Goal: Subscribe to service/newsletter

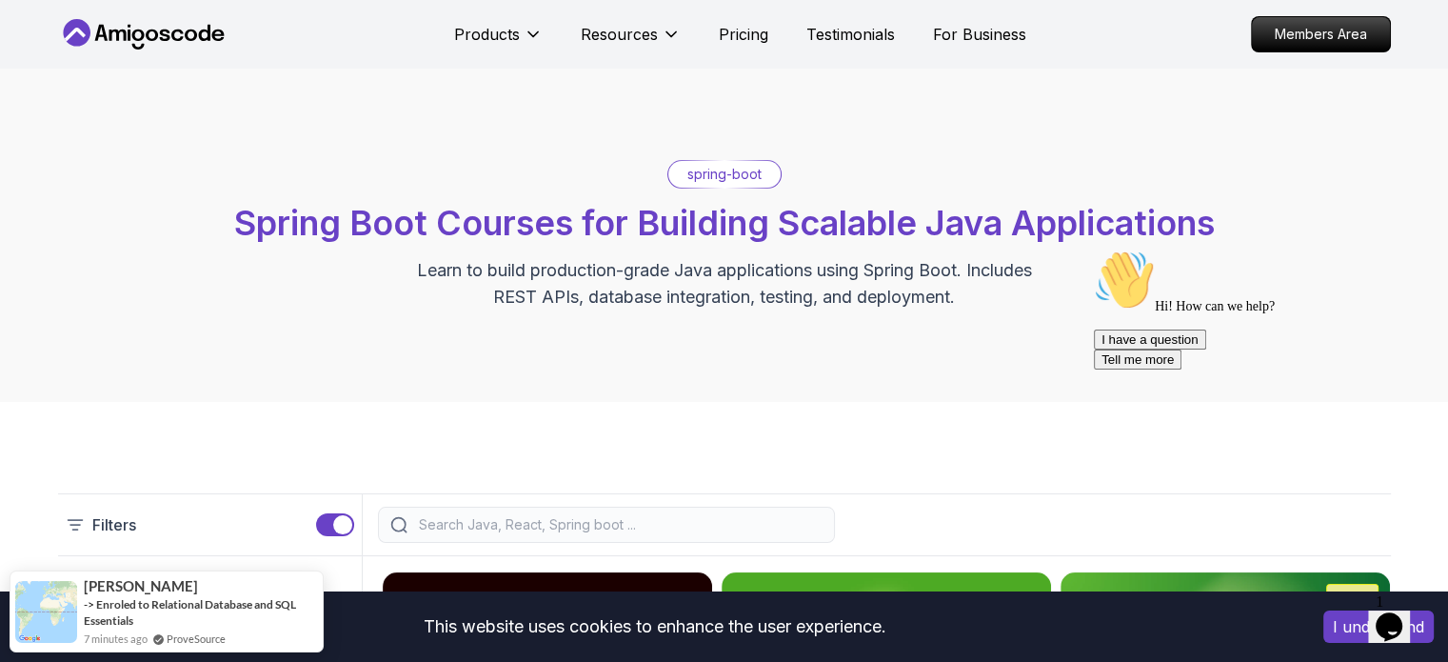
click at [1404, 611] on div "Opens Chat This icon Opens the chat window." at bounding box center [1389, 626] width 30 height 30
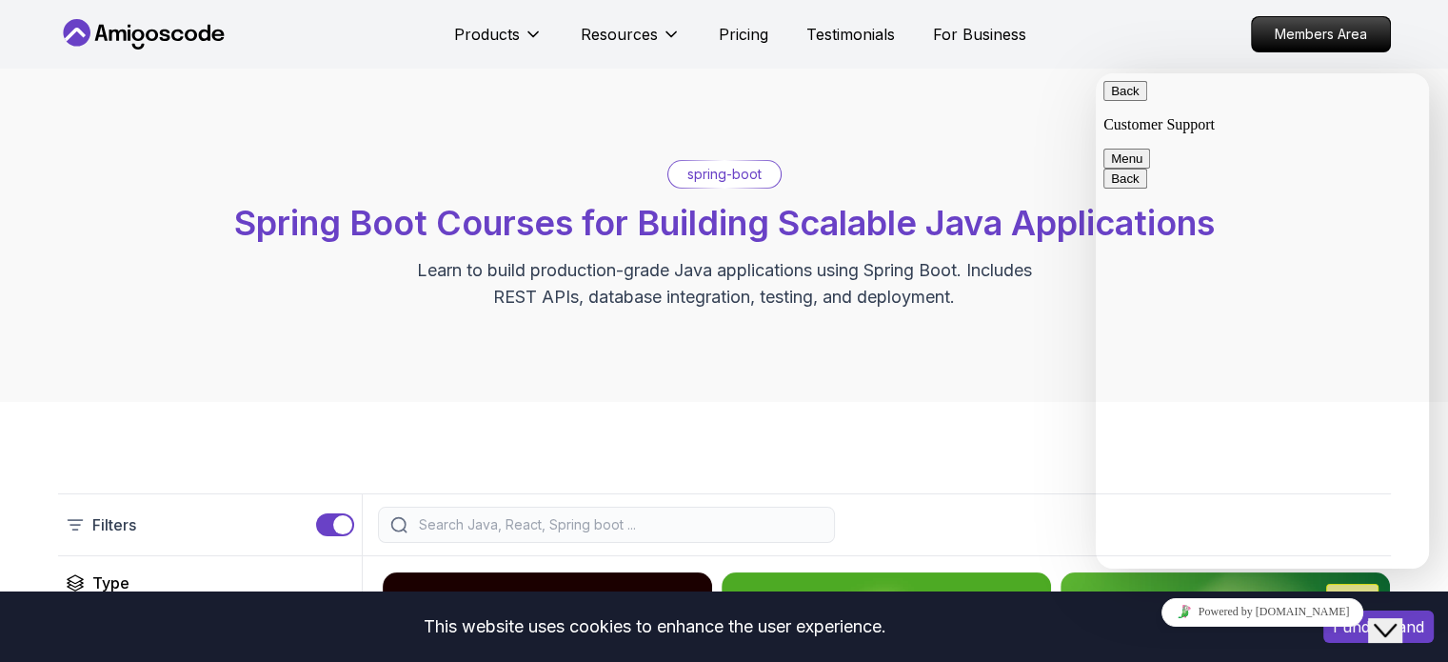
click at [1127, 91] on button "Back" at bounding box center [1125, 91] width 44 height 20
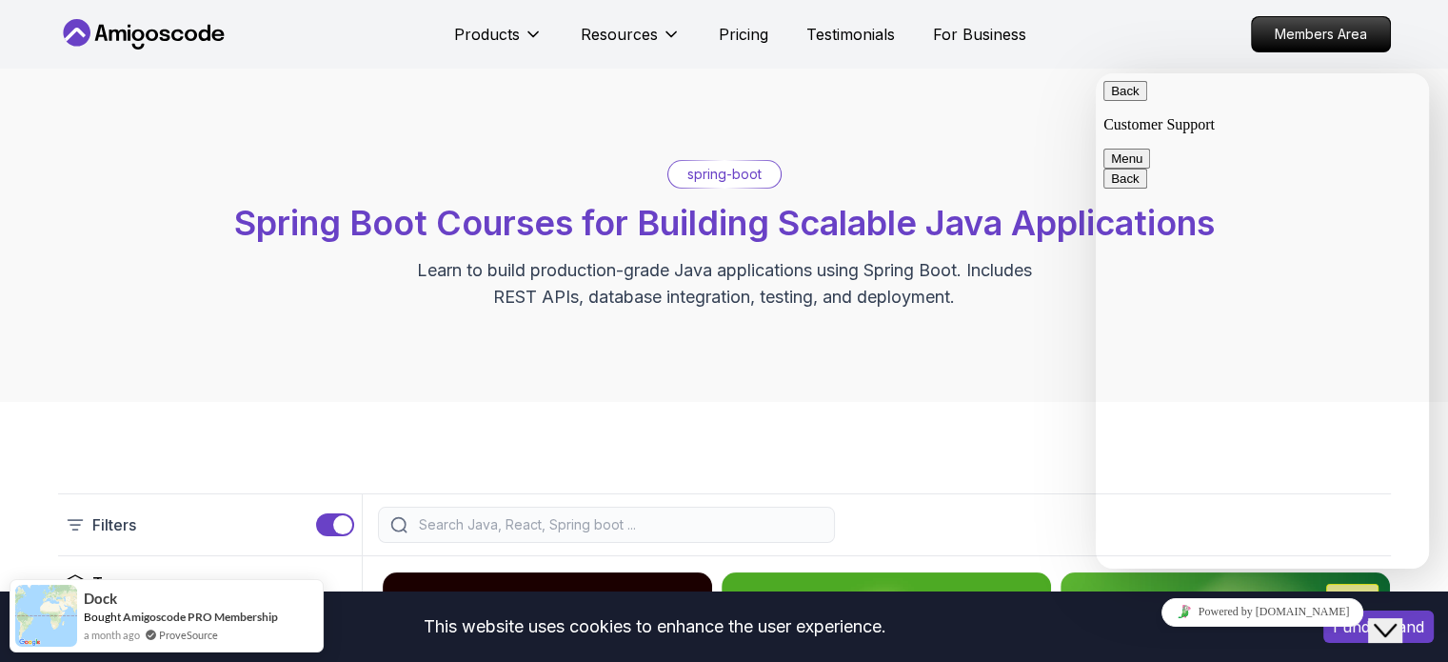
click at [1276, 14] on nav "Products Resources Pricing Testimonials For Business Members Area" at bounding box center [724, 34] width 1333 height 69
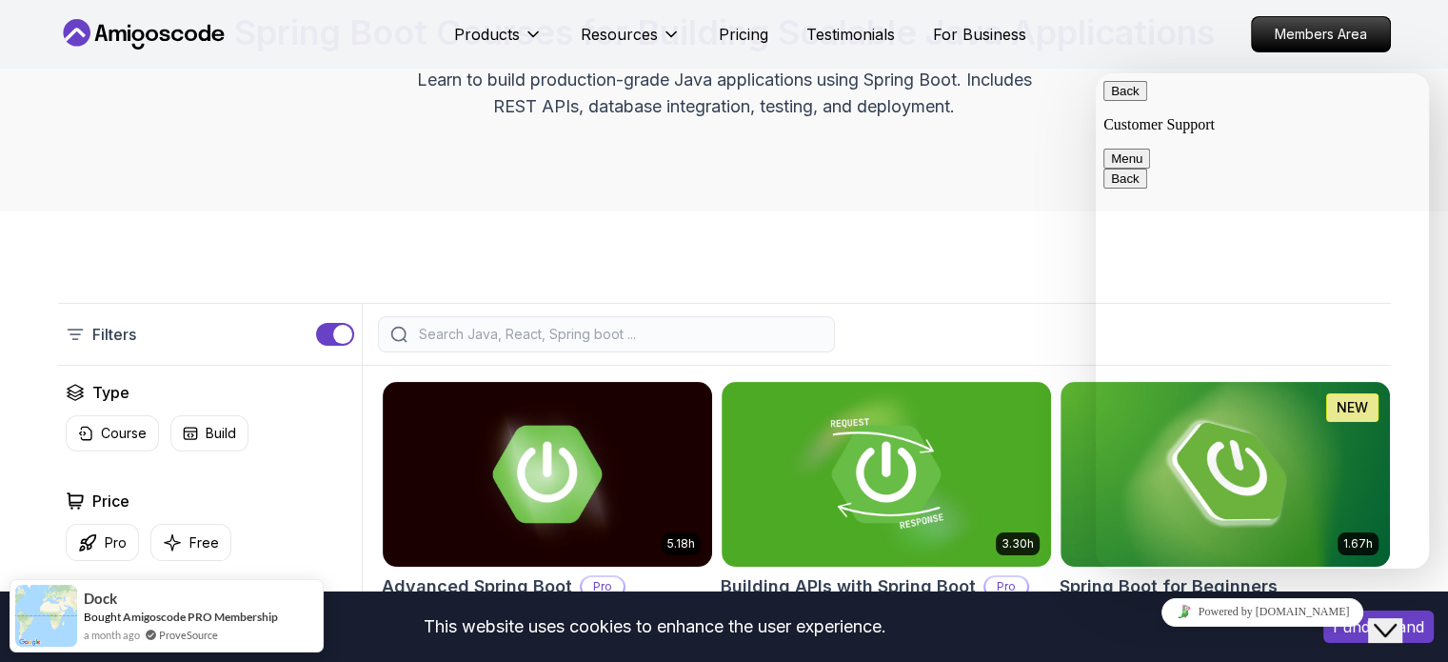
scroll to position [286, 0]
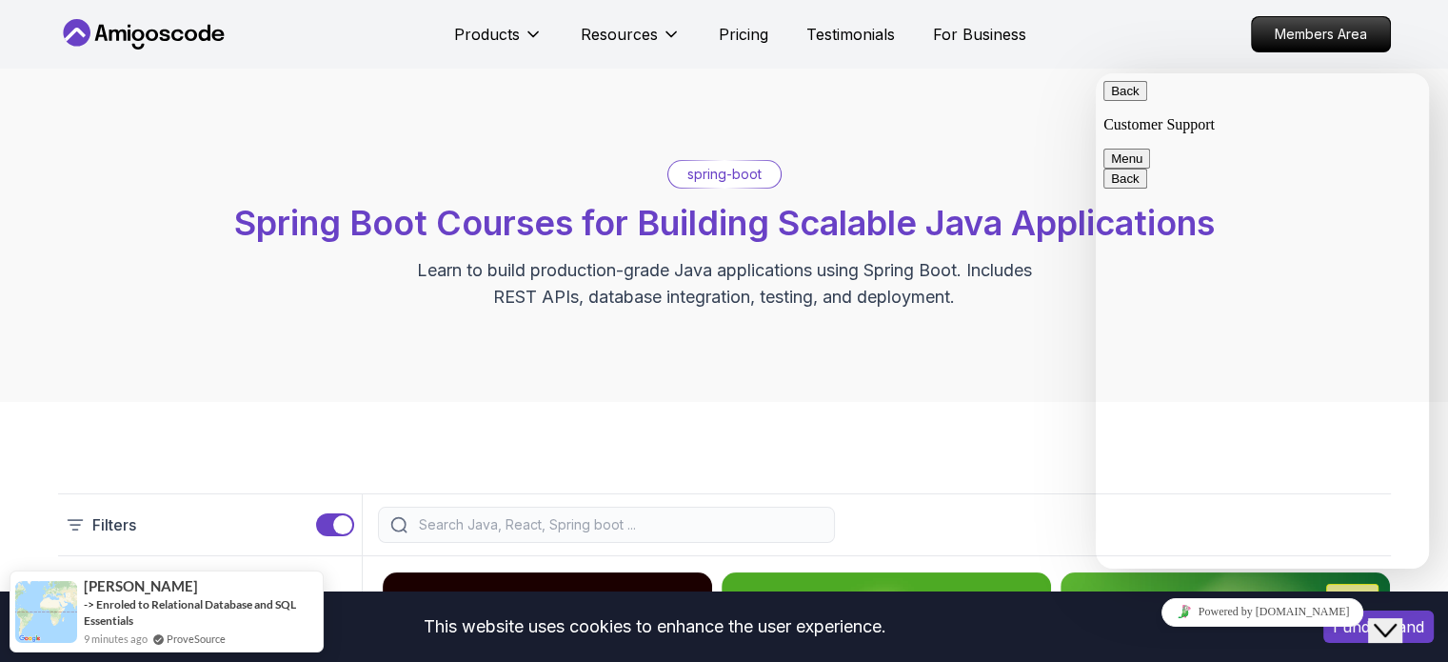
click at [1106, 109] on div "Back Customer Support Menu" at bounding box center [1262, 125] width 318 height 88
drag, startPoint x: 1402, startPoint y: 630, endPoint x: 1440, endPoint y: 597, distance: 50.6
click at [1402, 630] on button "Close Chat This icon closes the chat window." at bounding box center [1385, 630] width 34 height 25
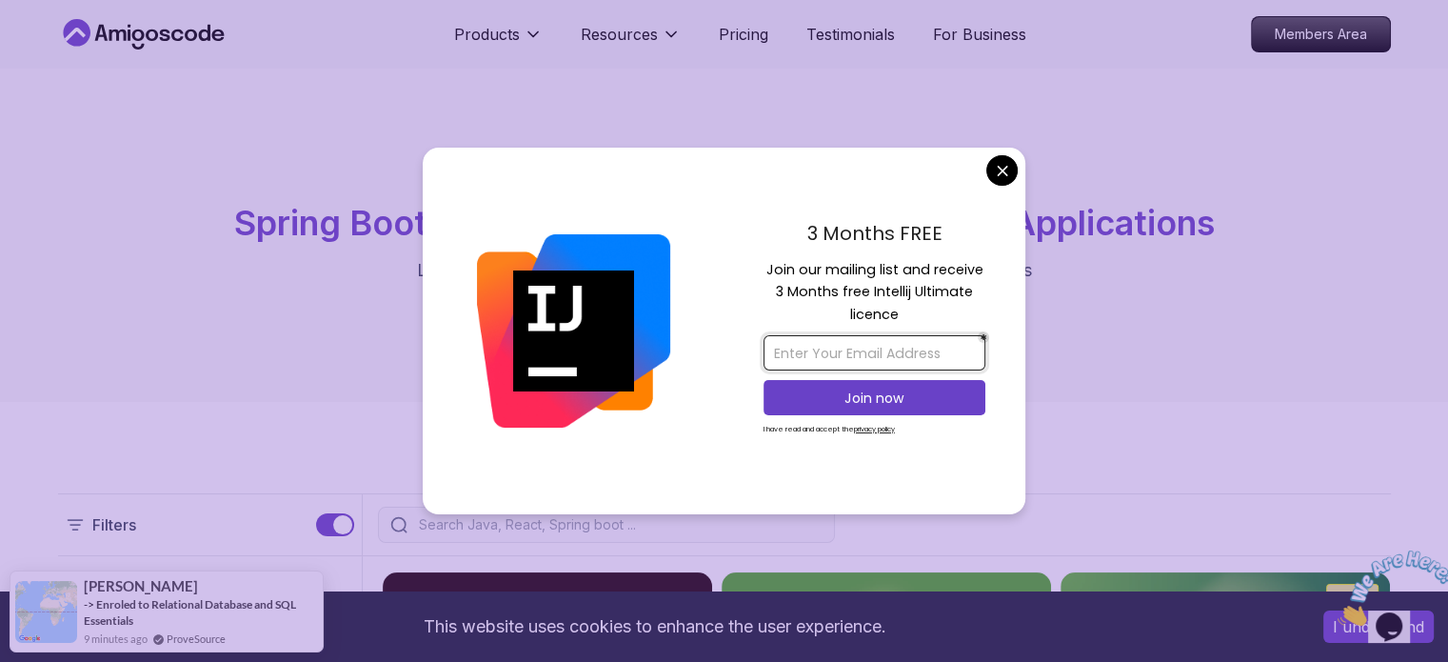
click at [914, 361] on input "email" at bounding box center [875, 352] width 222 height 35
type input "ikorneyc@uwaterloo.ca"
click at [918, 395] on p "Join now" at bounding box center [874, 397] width 180 height 19
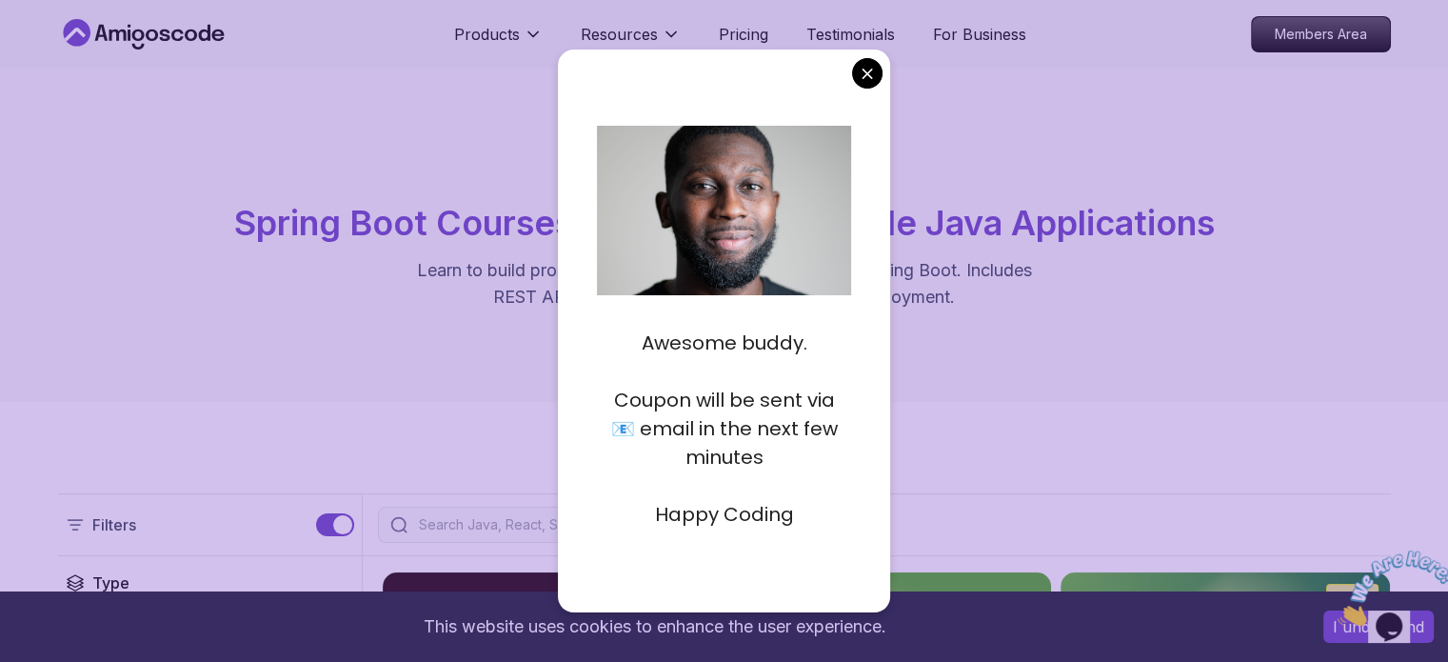
click at [851, 101] on div "Awesome buddy. Coupon will be sent via 📧 email in the next few minutes Happy Co…" at bounding box center [724, 331] width 333 height 562
